Goal: Task Accomplishment & Management: Manage account settings

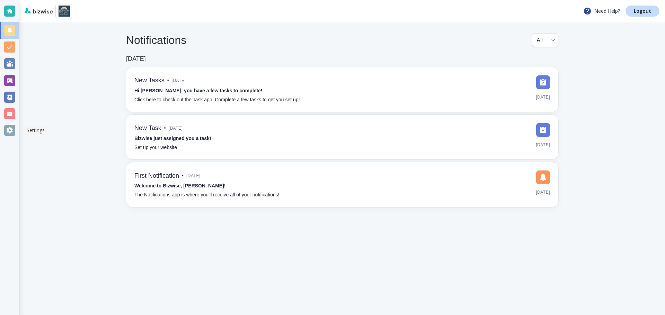
click at [7, 132] on div at bounding box center [9, 130] width 11 height 11
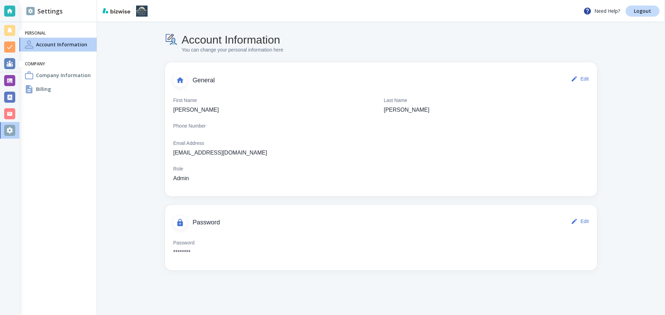
click at [69, 89] on div "Billing" at bounding box center [57, 89] width 77 height 14
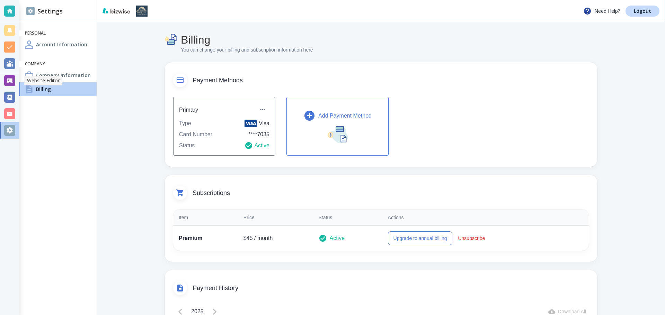
click at [3, 79] on div at bounding box center [9, 80] width 19 height 17
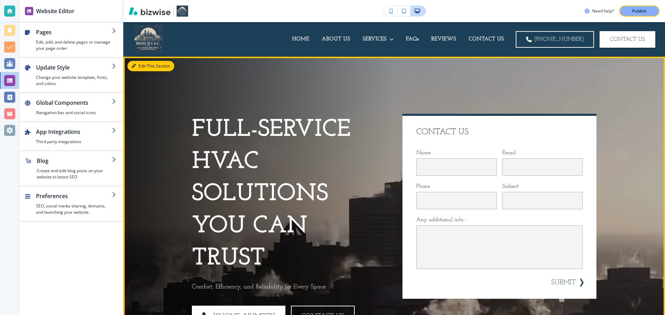
click at [141, 67] on button "Edit This Section" at bounding box center [150, 66] width 47 height 10
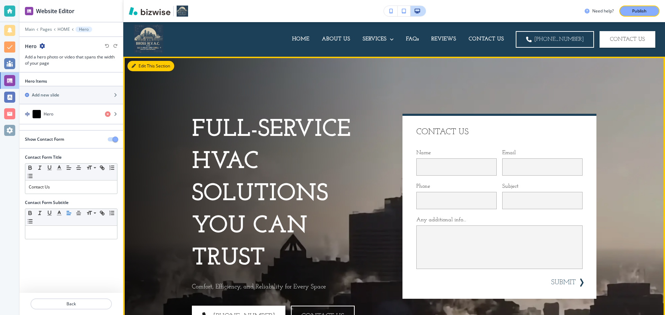
scroll to position [35, 0]
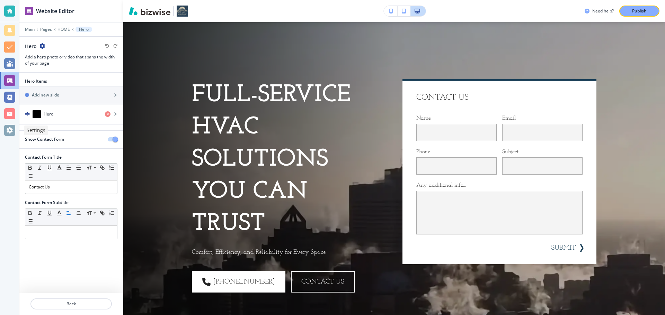
click at [12, 126] on div at bounding box center [9, 130] width 11 height 11
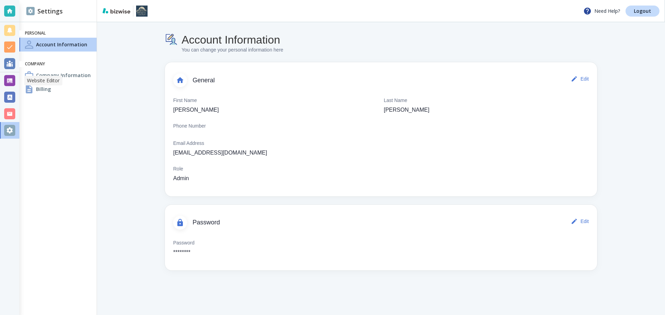
click at [12, 76] on div at bounding box center [9, 80] width 11 height 11
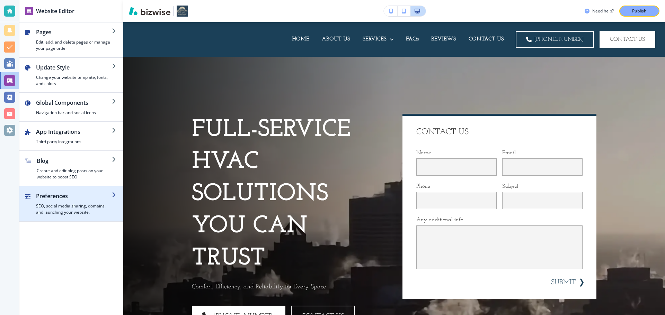
click at [70, 204] on h4 "SEO, social media sharing, domains, and launching your website." at bounding box center [74, 209] width 76 height 12
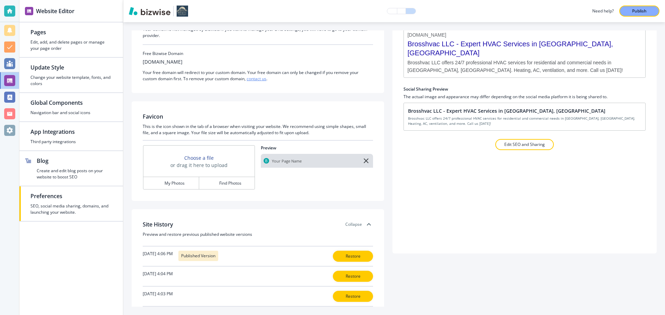
scroll to position [105, 0]
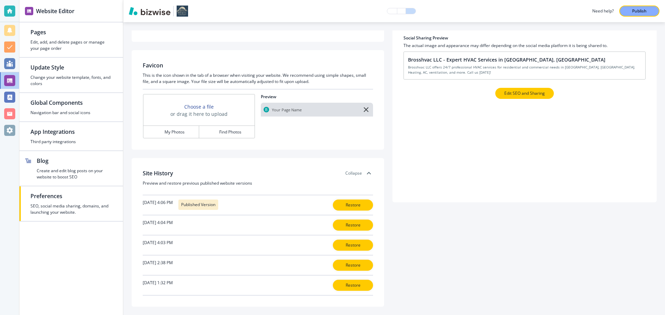
click at [524, 93] on p "Edit SEO and Sharing" at bounding box center [524, 93] width 41 height 6
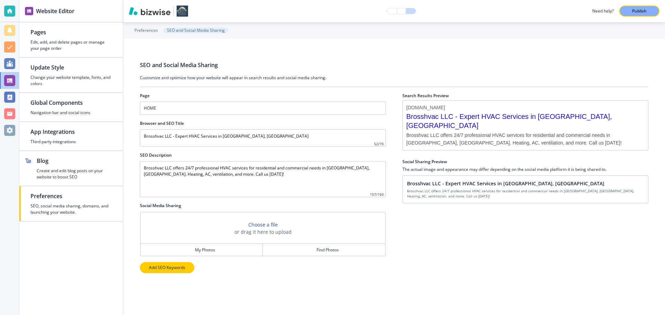
click at [176, 267] on p "Add SEO Keywords" at bounding box center [167, 268] width 36 height 6
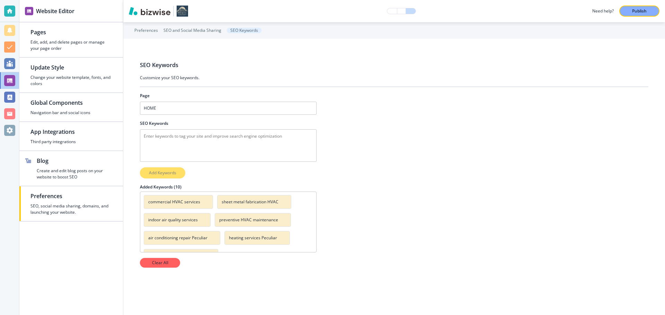
scroll to position [37, 0]
click at [9, 82] on div at bounding box center [9, 80] width 11 height 11
click at [10, 84] on div at bounding box center [9, 80] width 11 height 11
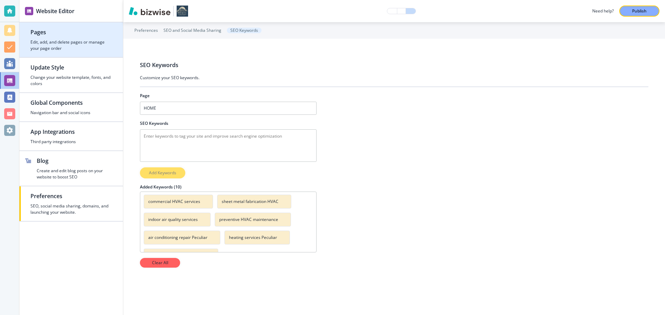
click at [43, 34] on h2 "Pages" at bounding box center [70, 32] width 81 height 8
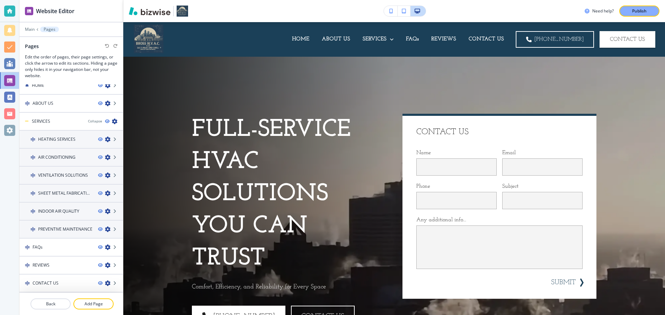
scroll to position [0, 0]
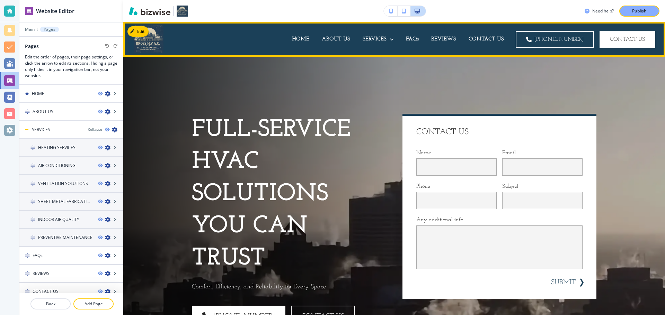
drag, startPoint x: 267, startPoint y: 35, endPoint x: 289, endPoint y: 33, distance: 22.2
click at [289, 33] on div "HOME ABOUT US SERVICES HEATING SERVICES AIR CONDITIONING VENTILATION SOLUTIONS …" at bounding box center [338, 40] width 344 height 28
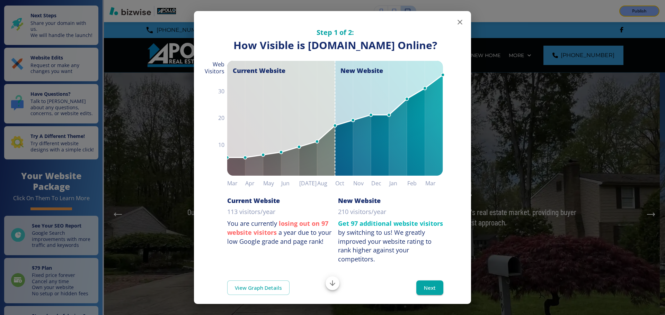
click at [456, 23] on icon "button" at bounding box center [460, 22] width 8 height 8
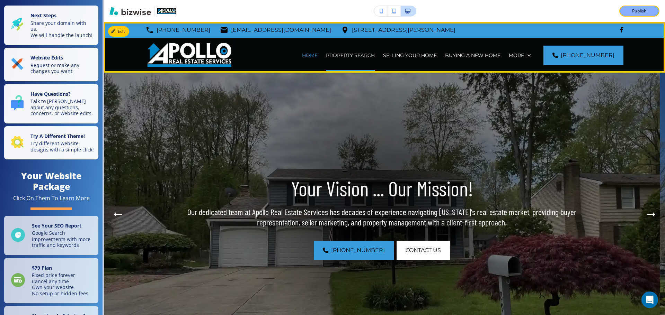
click at [352, 56] on p "PROPERTY SEARCH" at bounding box center [350, 55] width 49 height 7
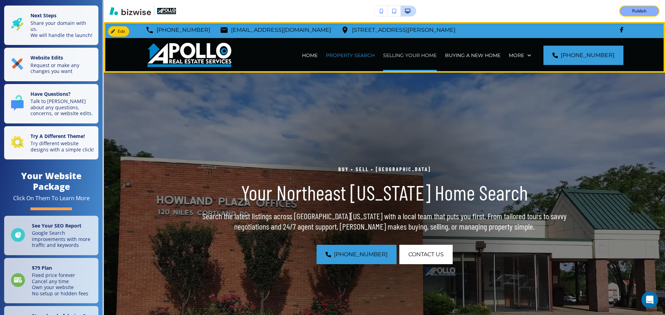
click at [425, 58] on p "SELLING YOUR HOME" at bounding box center [410, 55] width 54 height 7
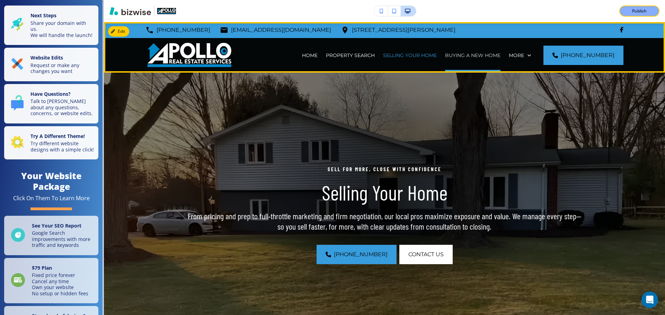
click at [465, 55] on p "BUYING A NEW HOME" at bounding box center [472, 55] width 55 height 7
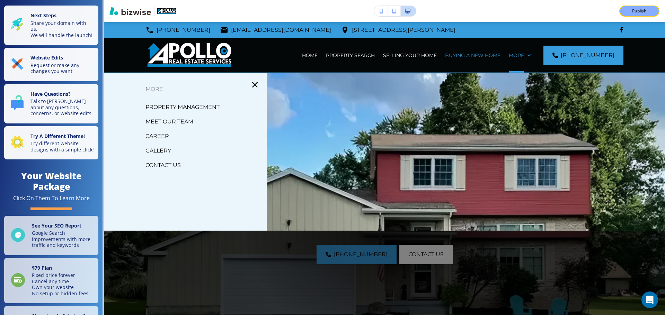
click at [165, 153] on p "GALLERY" at bounding box center [158, 151] width 26 height 10
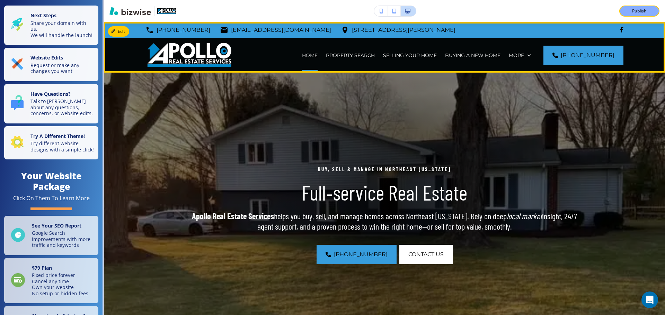
click at [315, 53] on p "HOME" at bounding box center [310, 55] width 16 height 7
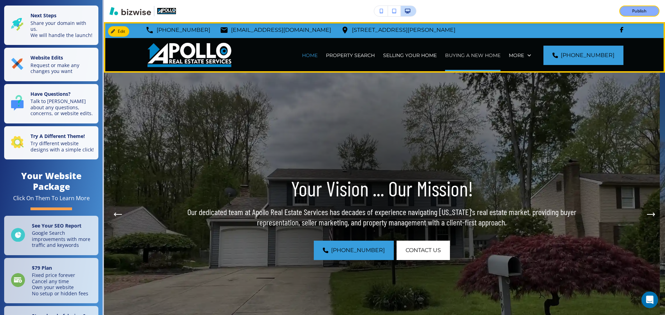
click at [481, 56] on p "BUYING A NEW HOME" at bounding box center [472, 55] width 55 height 7
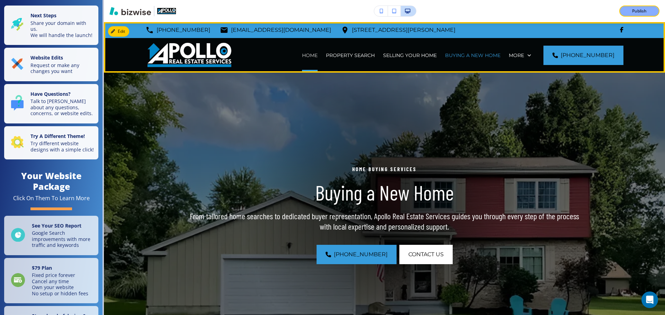
click at [316, 54] on p "HOME" at bounding box center [310, 55] width 16 height 7
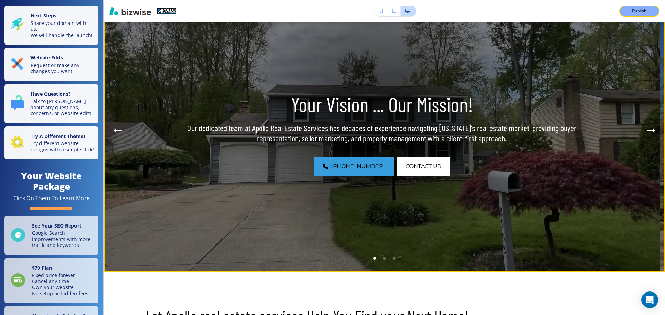
scroll to position [104, 0]
